Goal: Check status: Check status

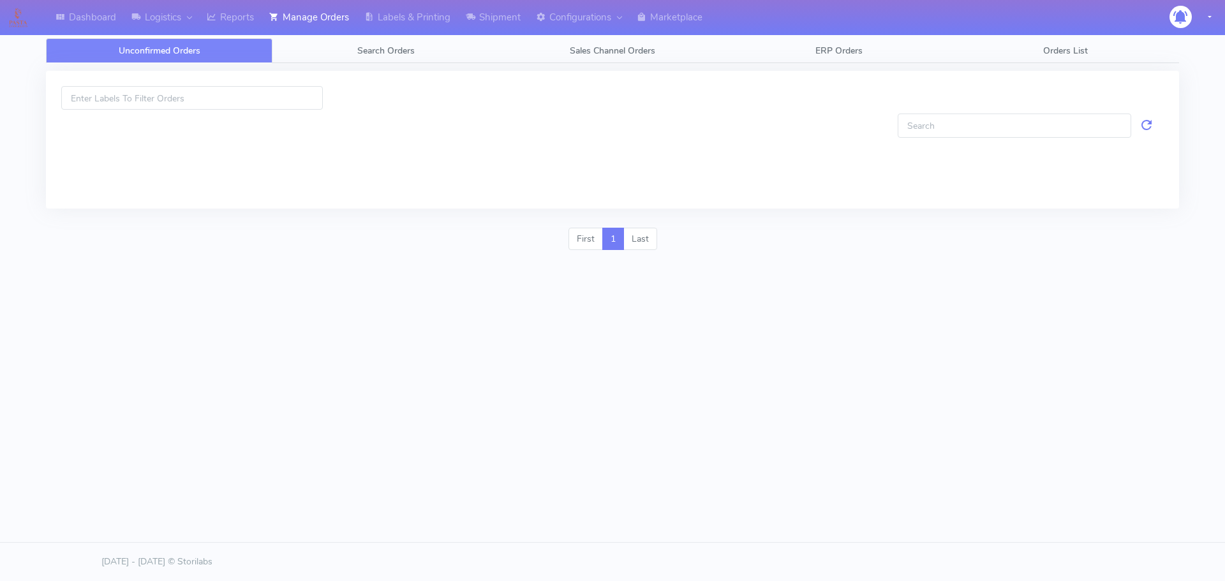
click at [332, 42] on link "Search Orders" at bounding box center [385, 50] width 226 height 25
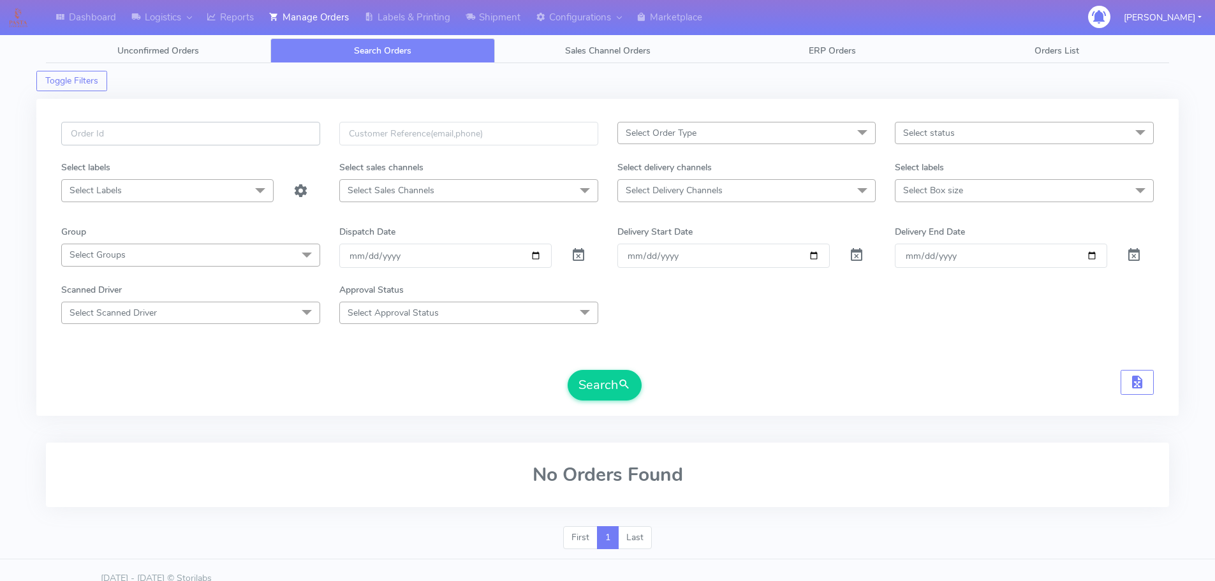
click at [311, 135] on input "text" at bounding box center [190, 134] width 259 height 24
paste input "1615621"
type input "1615621"
click at [579, 256] on span at bounding box center [578, 258] width 15 height 12
click at [617, 378] on button "Search" at bounding box center [605, 385] width 74 height 31
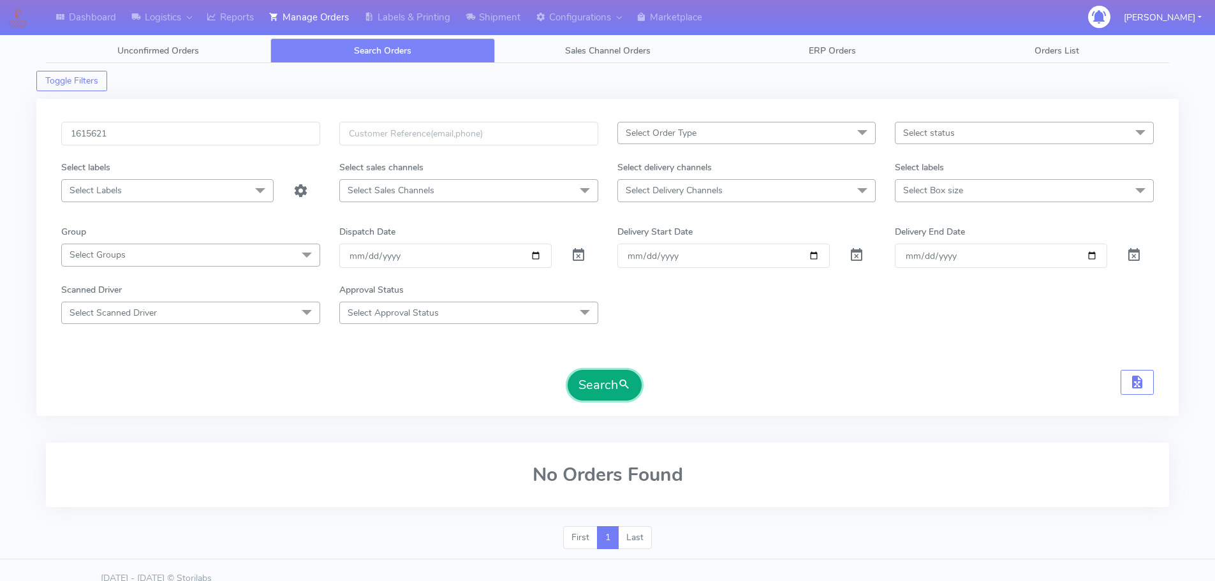
click at [593, 371] on button "Search" at bounding box center [605, 385] width 74 height 31
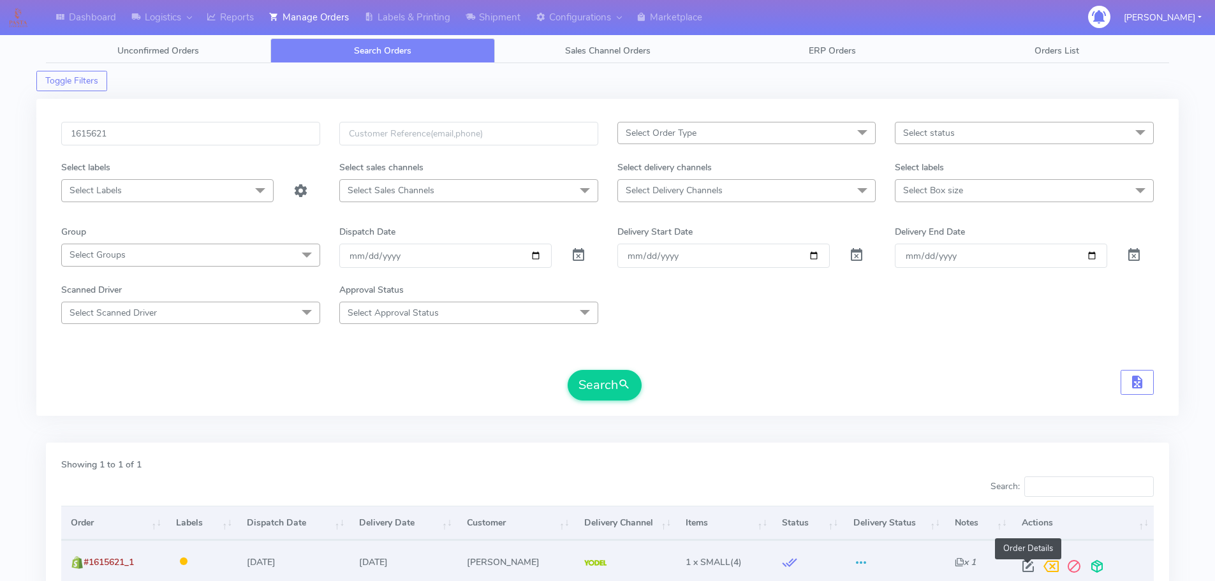
click at [1029, 572] on span at bounding box center [1028, 569] width 23 height 12
select select "5"
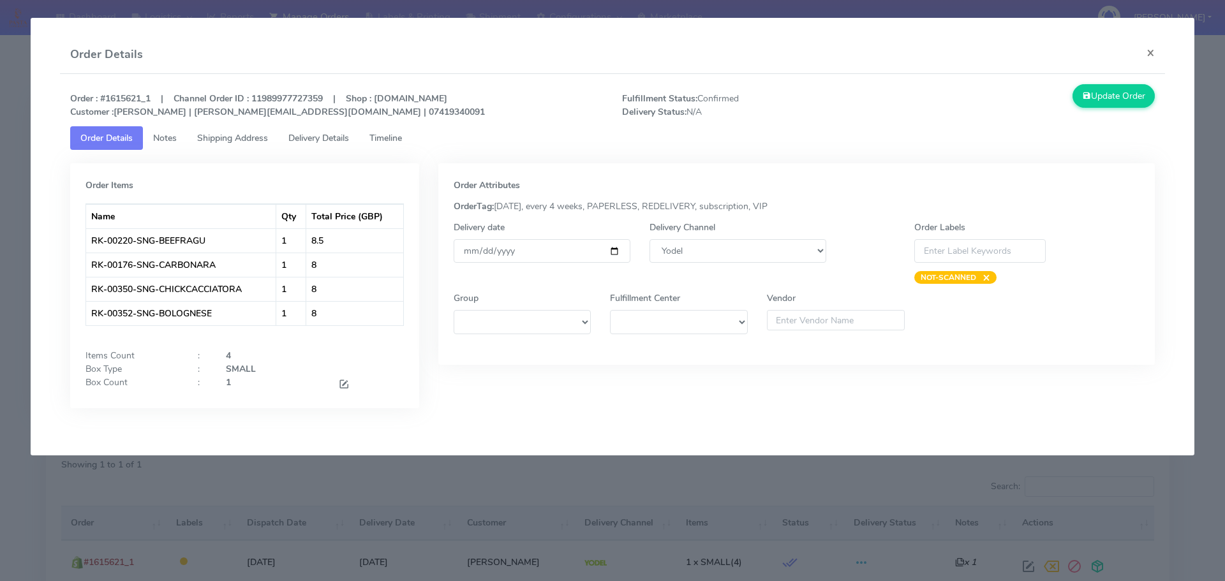
click at [399, 152] on tab "Order Items Name Qty Total Price (GBP) RK-00220-SNG-BEEFRAGU 1 8.5 RK-00176-SNG…" at bounding box center [612, 288] width 1085 height 277
click at [399, 145] on link "Timeline" at bounding box center [385, 138] width 53 height 24
